Goal: Information Seeking & Learning: Learn about a topic

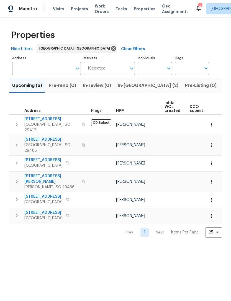
click at [48, 137] on span "[STREET_ADDRESS]" at bounding box center [51, 140] width 54 height 6
click at [47, 174] on span "[STREET_ADDRESS][PERSON_NAME]" at bounding box center [51, 179] width 54 height 11
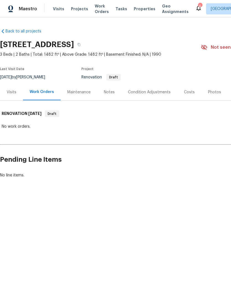
click at [155, 90] on div "Condition Adjustments" at bounding box center [149, 93] width 43 height 6
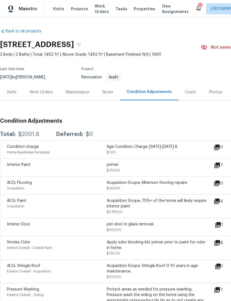
click at [220, 203] on icon at bounding box center [217, 202] width 6 height 6
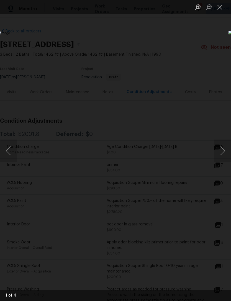
click at [219, 149] on button "Next image" at bounding box center [223, 151] width 17 height 22
click at [218, 152] on button "Next image" at bounding box center [223, 151] width 17 height 22
click at [222, 152] on button "Next image" at bounding box center [223, 151] width 17 height 22
click at [223, 149] on button "Next image" at bounding box center [223, 151] width 17 height 22
click at [220, 9] on button "Close lightbox" at bounding box center [220, 7] width 11 height 10
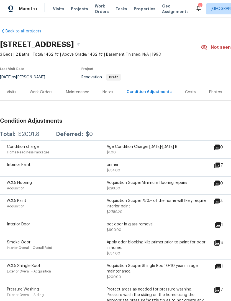
click at [138, 226] on div "pet door in glass removal" at bounding box center [157, 225] width 100 height 6
click at [221, 225] on icon at bounding box center [218, 225] width 6 height 6
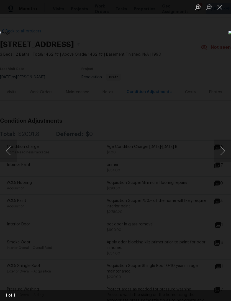
click at [222, 11] on button "Close lightbox" at bounding box center [220, 7] width 11 height 10
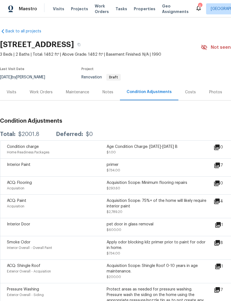
click at [189, 93] on div "Costs" at bounding box center [190, 93] width 11 height 6
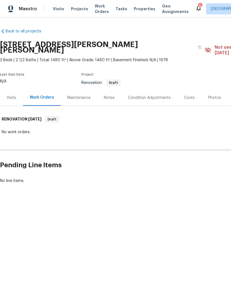
click at [152, 95] on div "Condition Adjustments" at bounding box center [149, 98] width 43 height 6
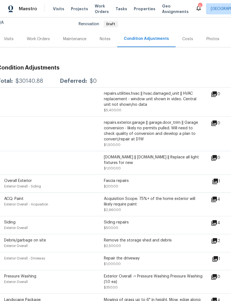
scroll to position [59, 2]
click at [169, 196] on div "Acquisition Scope: 75%+ of the home exterior will likely require paint" at bounding box center [154, 201] width 100 height 11
click at [168, 193] on div "ACQ: Paint Exterior Overall - Acquisition Acquisition Scope: 75%+ of the home e…" at bounding box center [154, 205] width 313 height 24
click at [141, 196] on div "Acquisition Scope: 75%+ of the home exterior will likely require paint" at bounding box center [154, 201] width 100 height 11
click at [121, 199] on div "Acquisition Scope: 75%+ of the home exterior will likely require paint" at bounding box center [154, 201] width 100 height 11
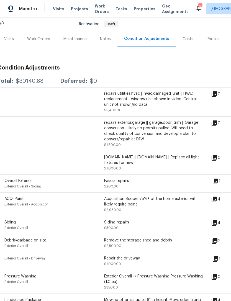
click at [126, 197] on div "Acquisition Scope: 75%+ of the home exterior will likely require paint" at bounding box center [154, 201] width 100 height 11
click at [217, 197] on icon at bounding box center [215, 200] width 6 height 6
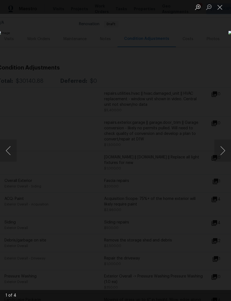
click at [223, 148] on button "Next image" at bounding box center [223, 151] width 17 height 22
click at [222, 149] on button "Next image" at bounding box center [223, 151] width 17 height 22
click at [221, 6] on button "Close lightbox" at bounding box center [220, 7] width 11 height 10
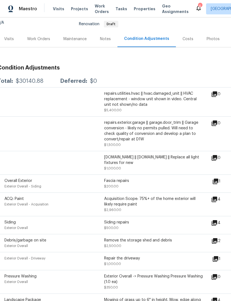
click at [187, 37] on div "Costs" at bounding box center [188, 39] width 24 height 16
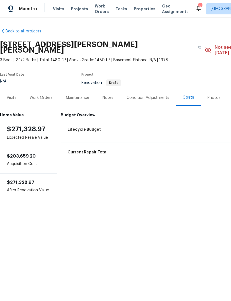
click at [137, 7] on span "Properties" at bounding box center [145, 9] width 22 height 6
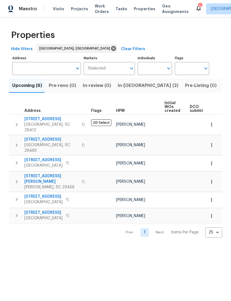
click at [195, 10] on icon at bounding box center [198, 8] width 7 height 7
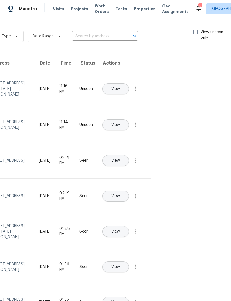
scroll to position [0, 62]
click at [194, 32] on span at bounding box center [196, 32] width 4 height 4
click at [194, 32] on input "View unseen only" at bounding box center [196, 31] width 4 height 4
checkbox input "true"
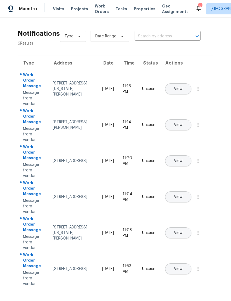
scroll to position [0, 0]
click at [58, 6] on span "Visits" at bounding box center [58, 9] width 11 height 6
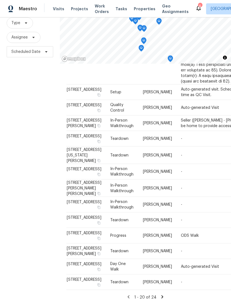
scroll to position [722, 0]
